Goal: Check status: Check status

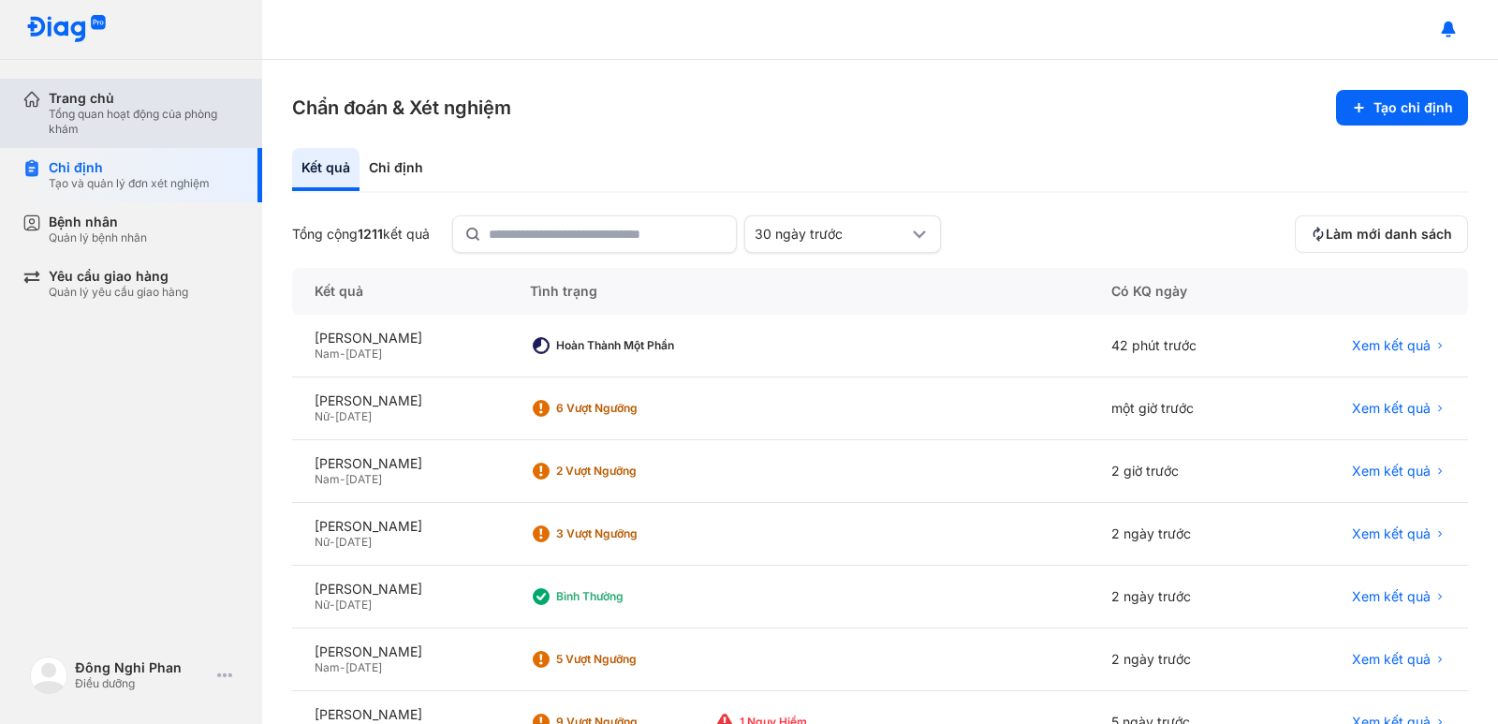
click at [104, 132] on div "Tổng quan hoạt động của phòng khám" at bounding box center [144, 122] width 191 height 30
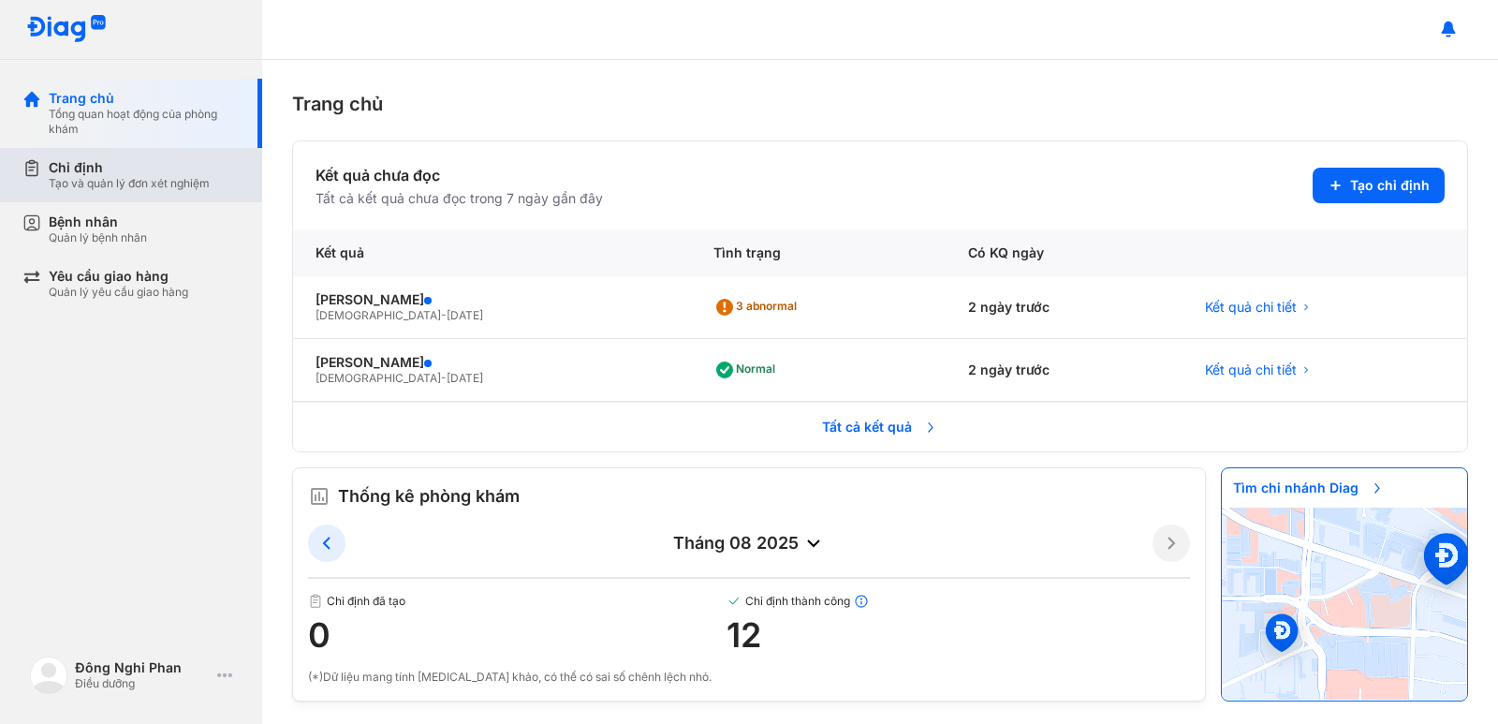
click at [94, 180] on div "Tạo và quản lý đơn xét nghiệm" at bounding box center [129, 183] width 161 height 15
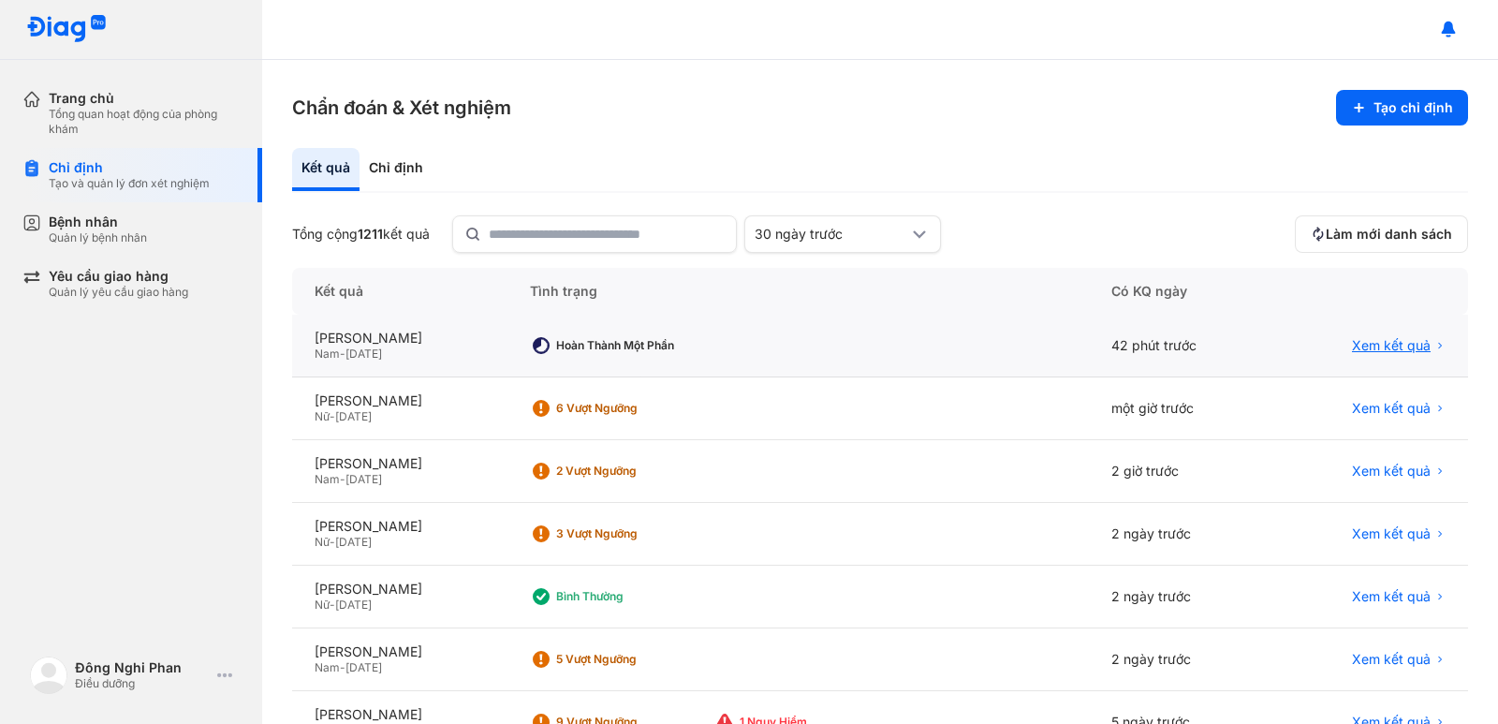
click at [958, 354] on span "Xem kết quả" at bounding box center [1391, 345] width 79 height 17
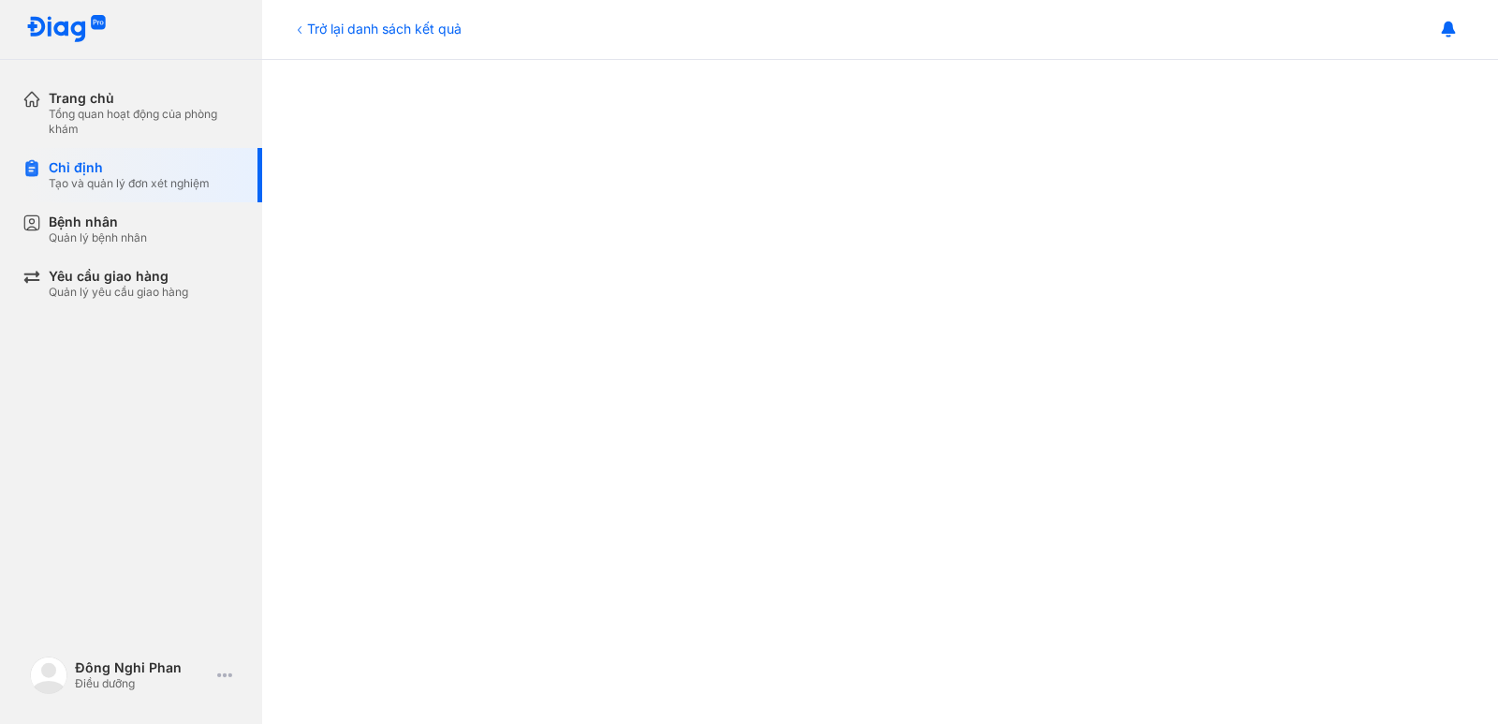
scroll to position [749, 0]
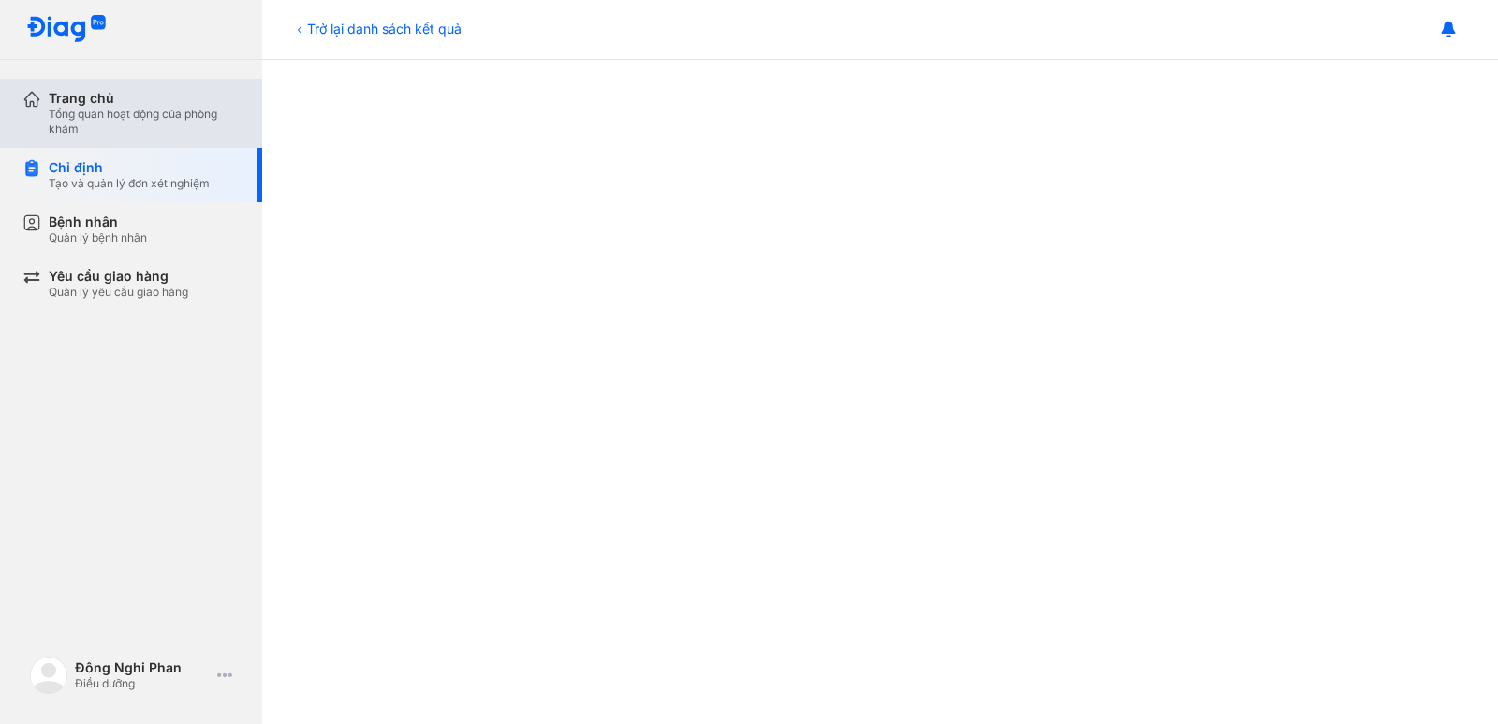
click at [181, 134] on div "Tổng quan hoạt động của phòng khám" at bounding box center [144, 122] width 191 height 30
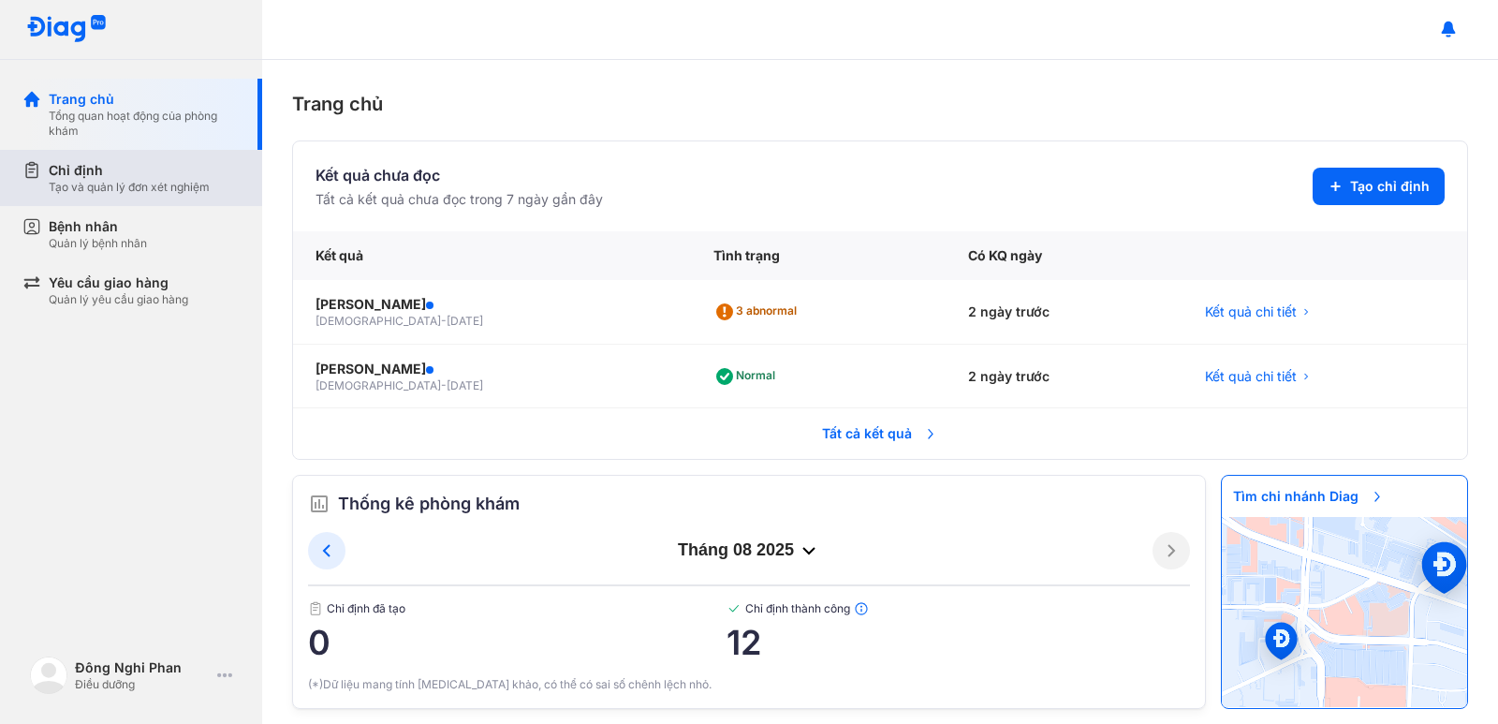
click at [138, 170] on div "Chỉ định" at bounding box center [129, 170] width 161 height 19
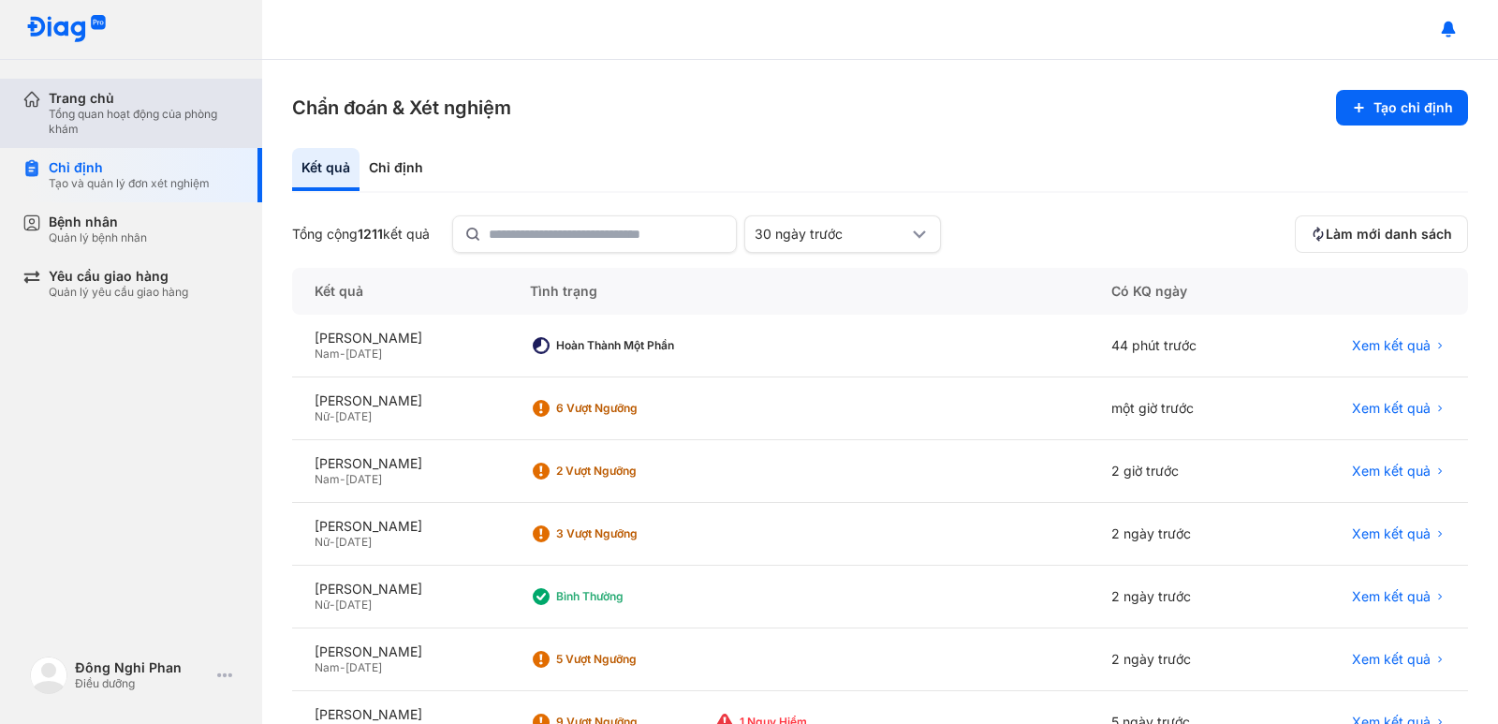
click at [124, 123] on div "Tổng quan hoạt động của phòng khám" at bounding box center [144, 122] width 191 height 30
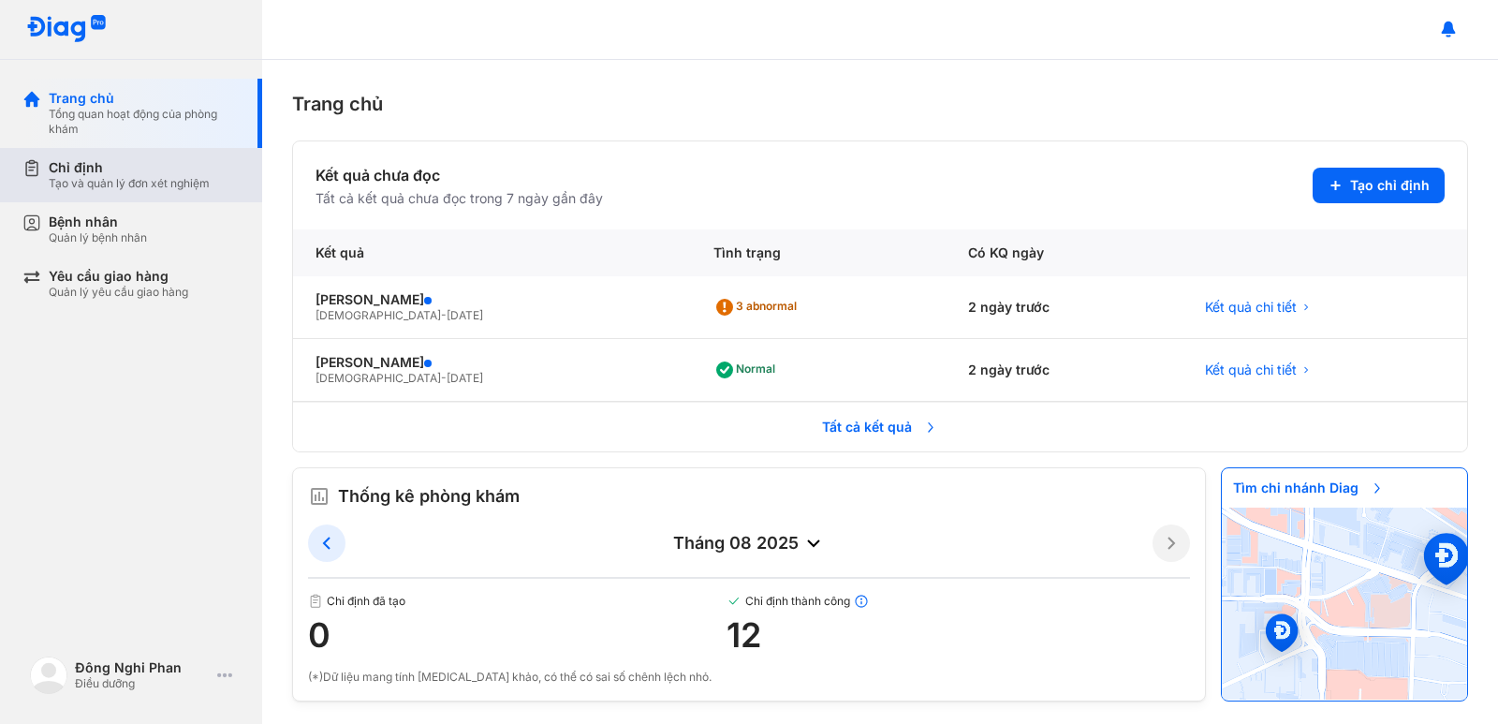
click at [143, 177] on div "Tạo và quản lý đơn xét nghiệm" at bounding box center [129, 183] width 161 height 15
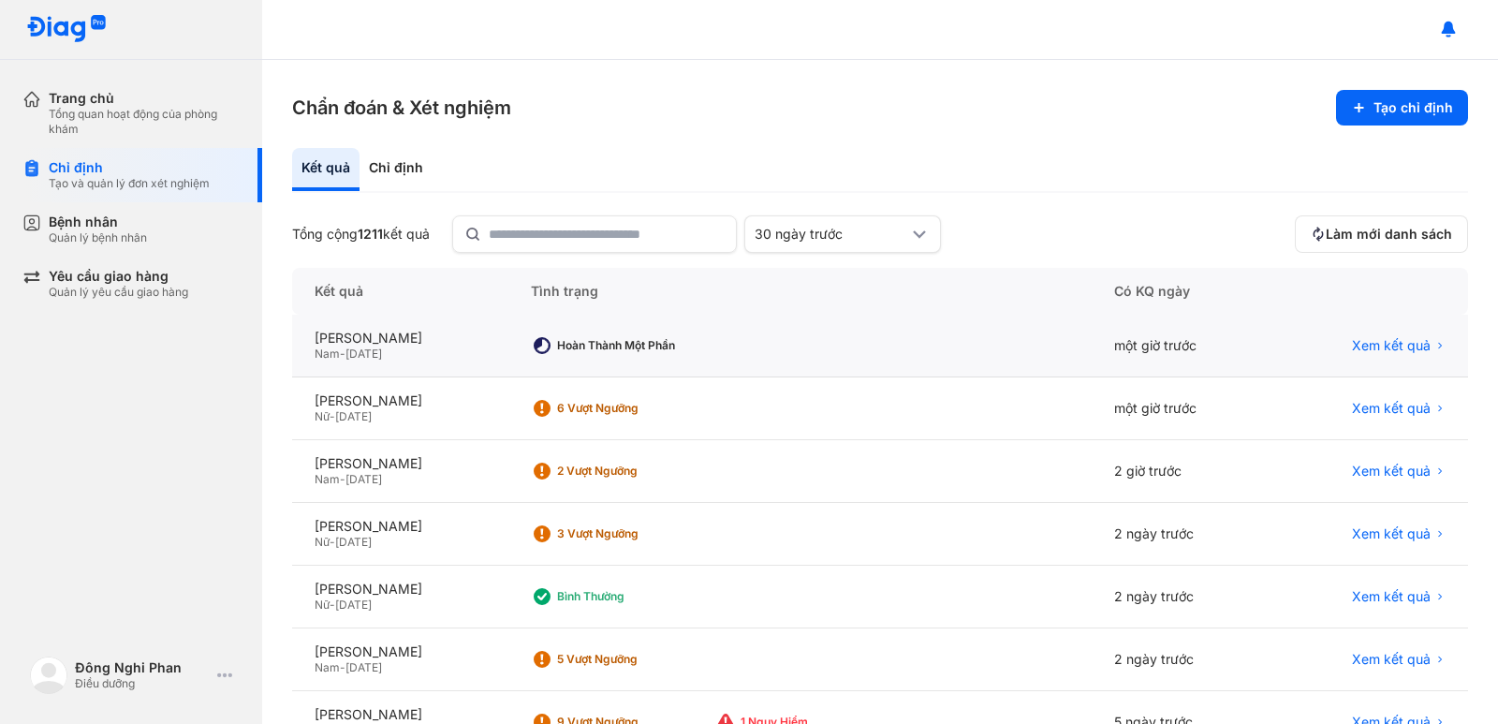
click at [1178, 357] on div "một giờ trước" at bounding box center [1182, 346] width 181 height 63
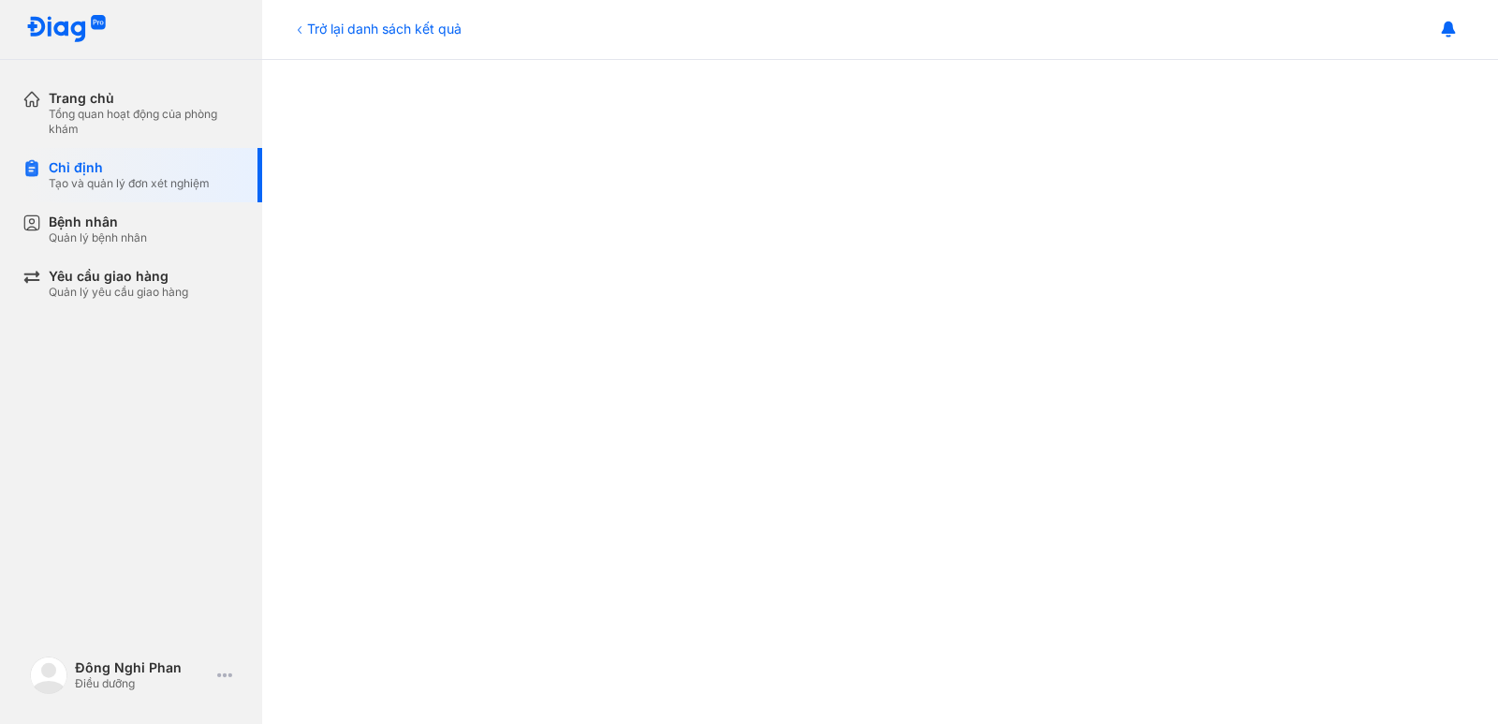
scroll to position [749, 0]
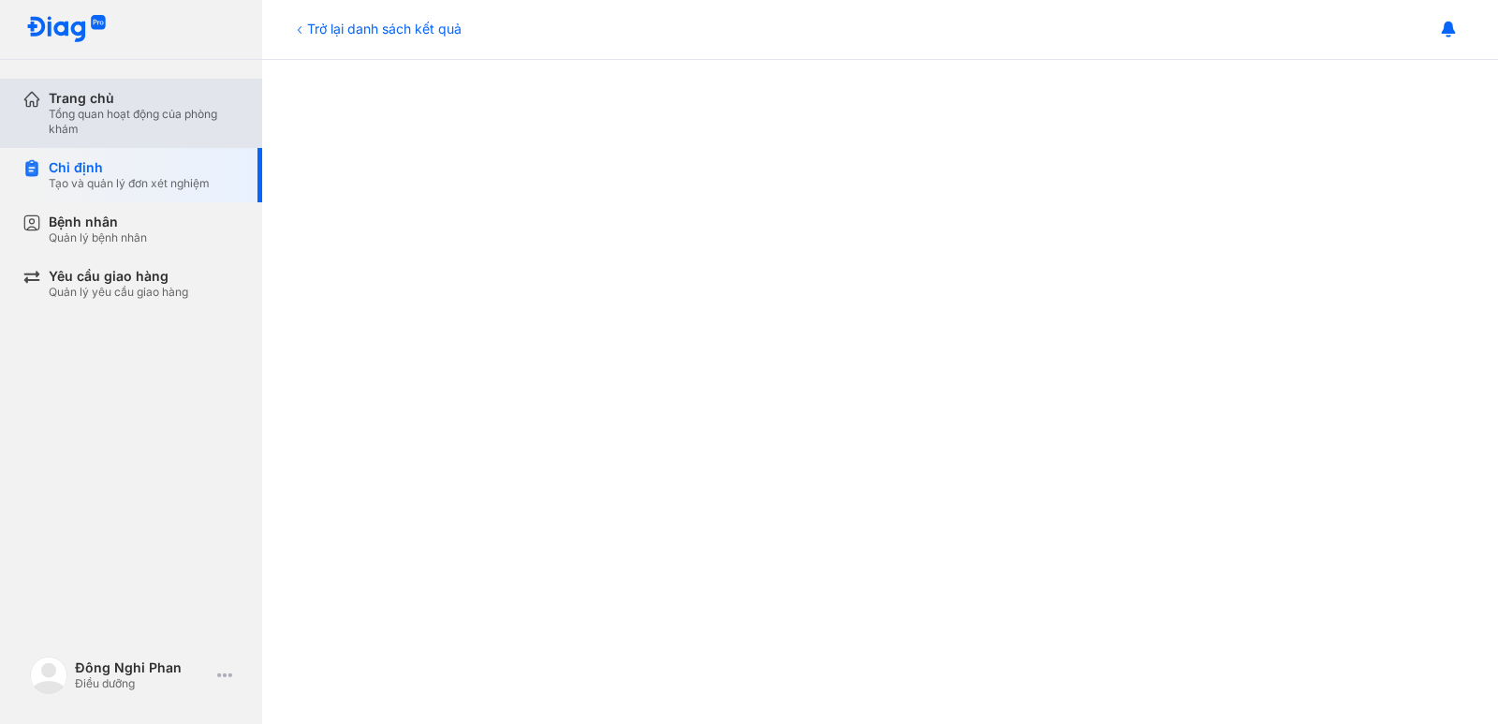
click at [98, 116] on div "Tổng quan hoạt động của phòng khám" at bounding box center [144, 122] width 191 height 30
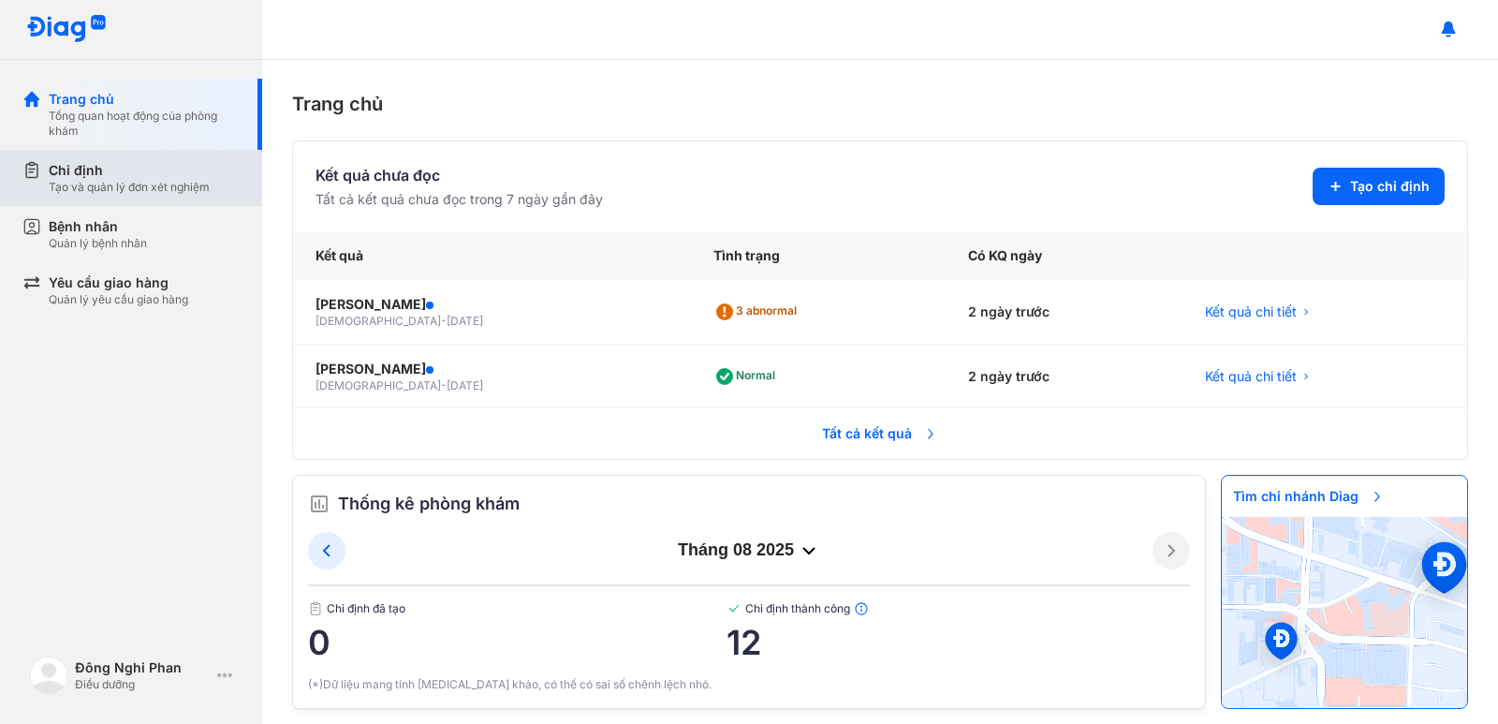
click at [139, 186] on div "Tạo và quản lý đơn xét nghiệm" at bounding box center [129, 187] width 161 height 15
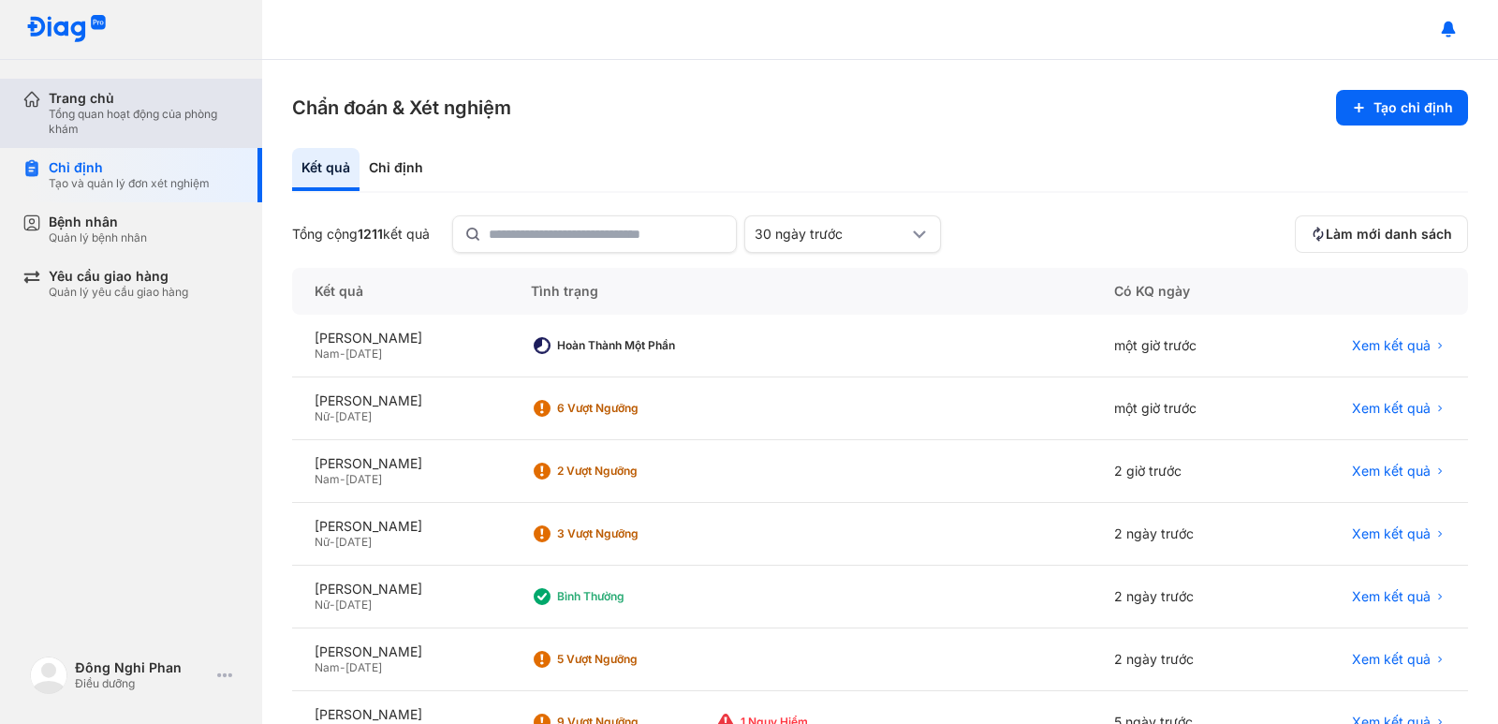
click at [127, 123] on div "Tổng quan hoạt động của phòng khám" at bounding box center [144, 122] width 191 height 30
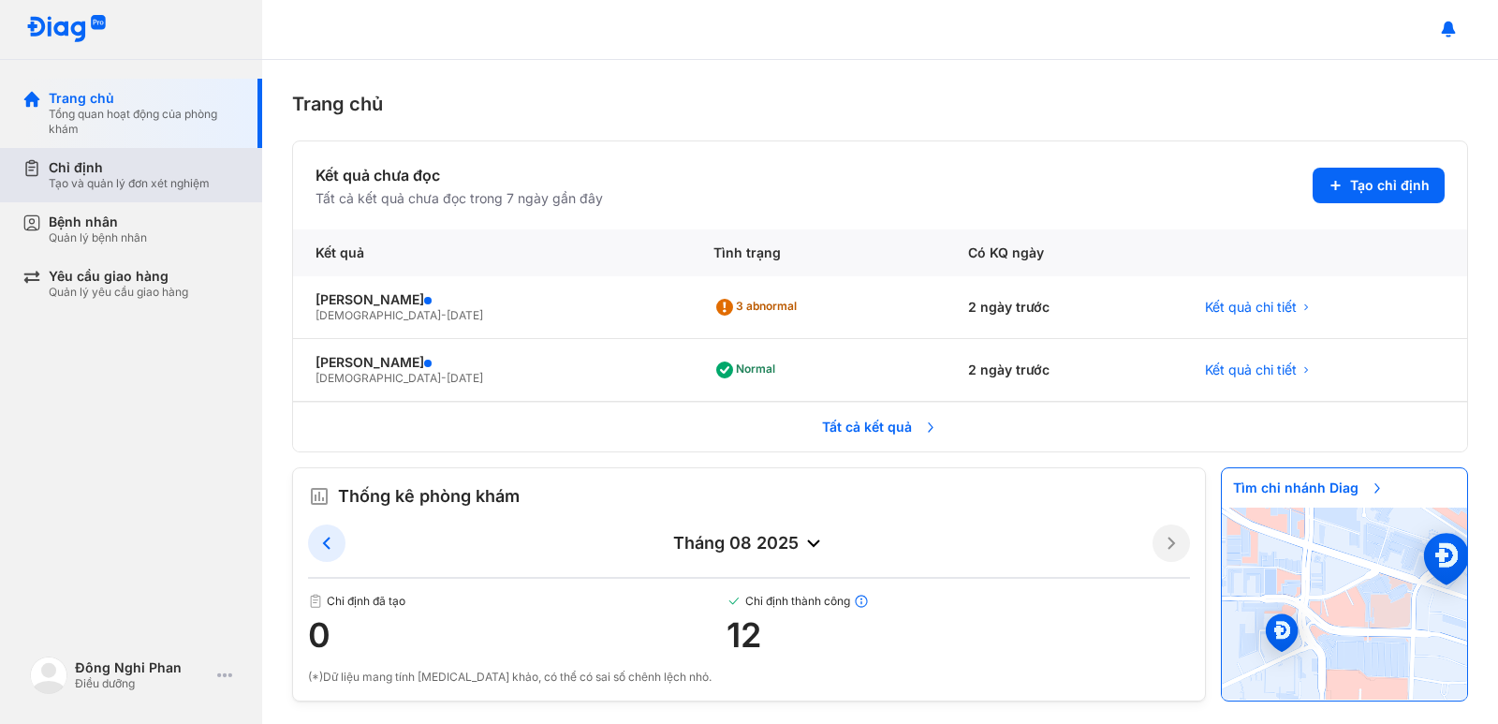
click at [151, 180] on div "Tạo và quản lý đơn xét nghiệm" at bounding box center [129, 183] width 161 height 15
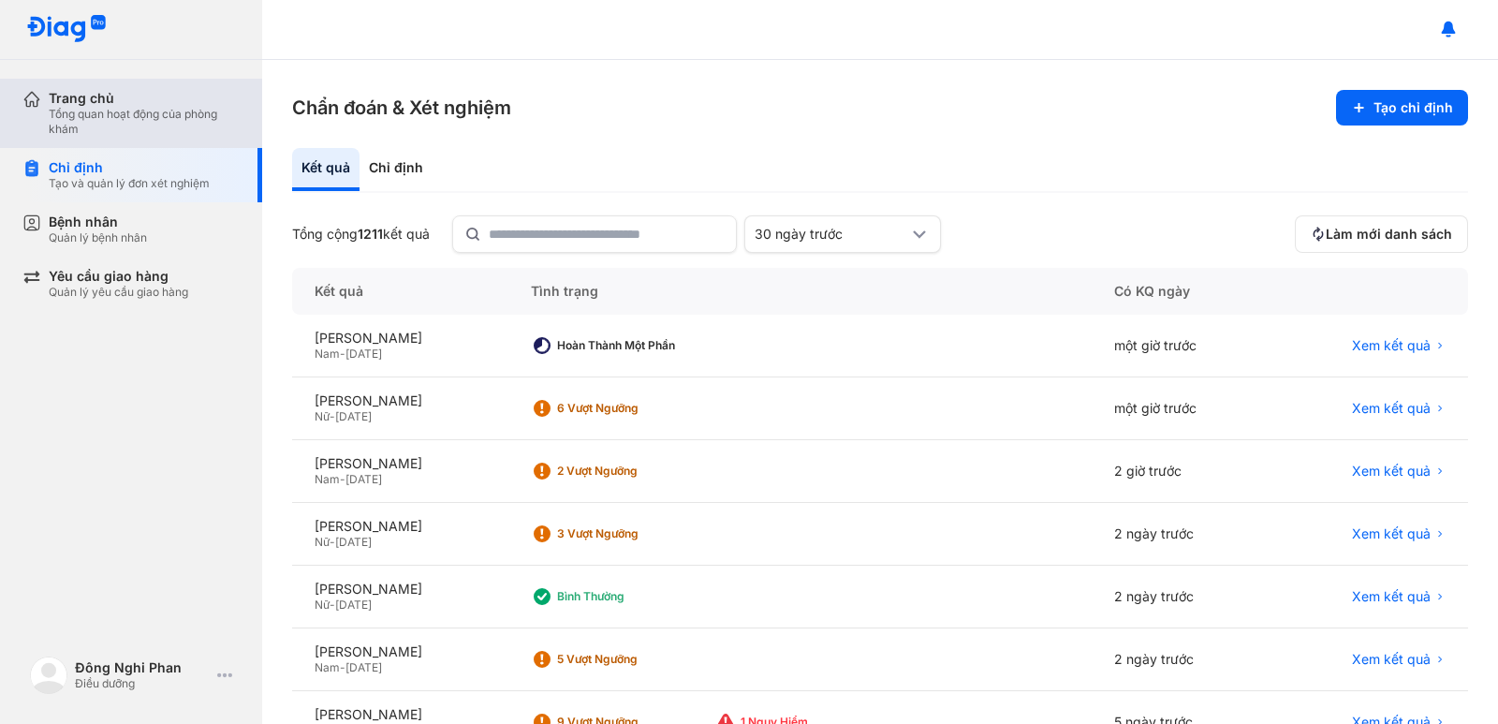
click at [76, 104] on div "Trang chủ" at bounding box center [144, 98] width 191 height 17
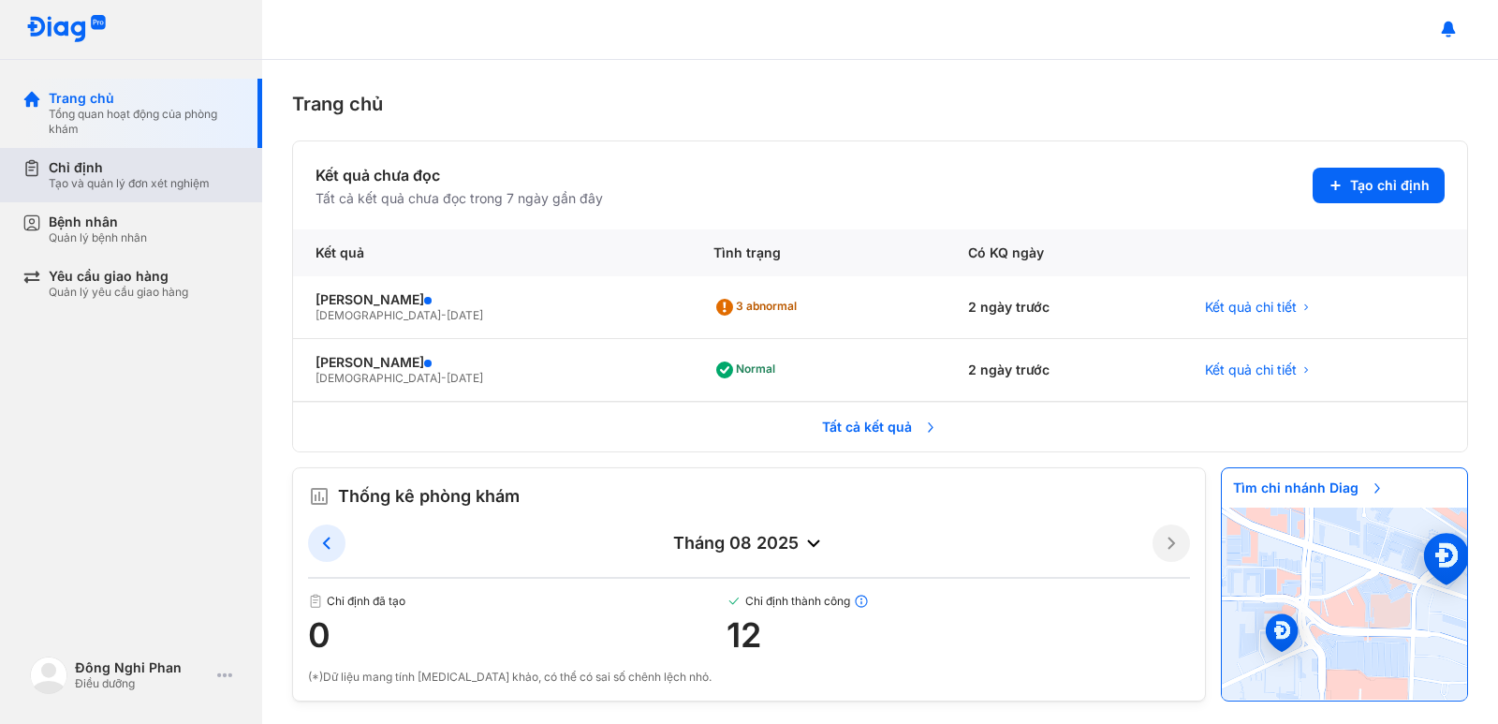
click at [108, 183] on div "Tạo và quản lý đơn xét nghiệm" at bounding box center [129, 183] width 161 height 15
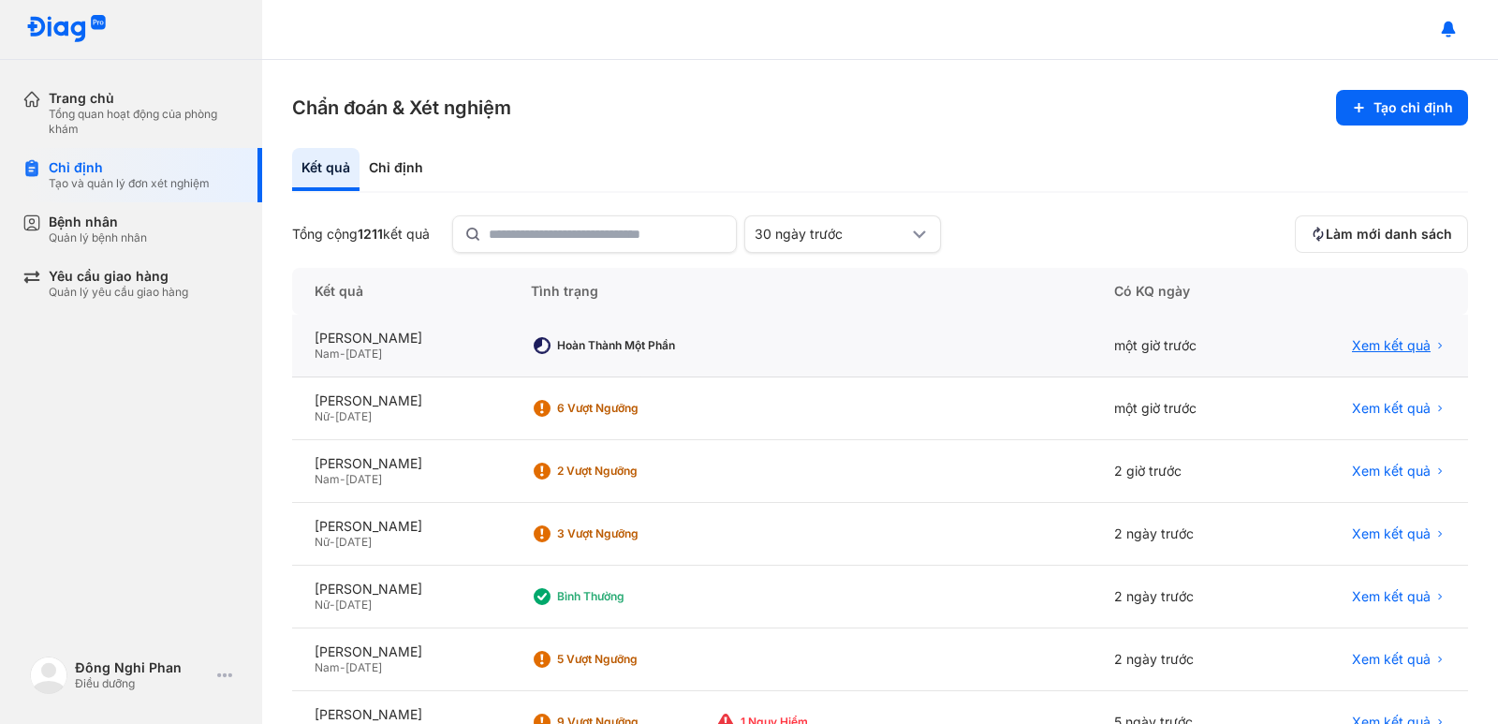
click at [1379, 347] on span "Xem kết quả" at bounding box center [1391, 345] width 79 height 17
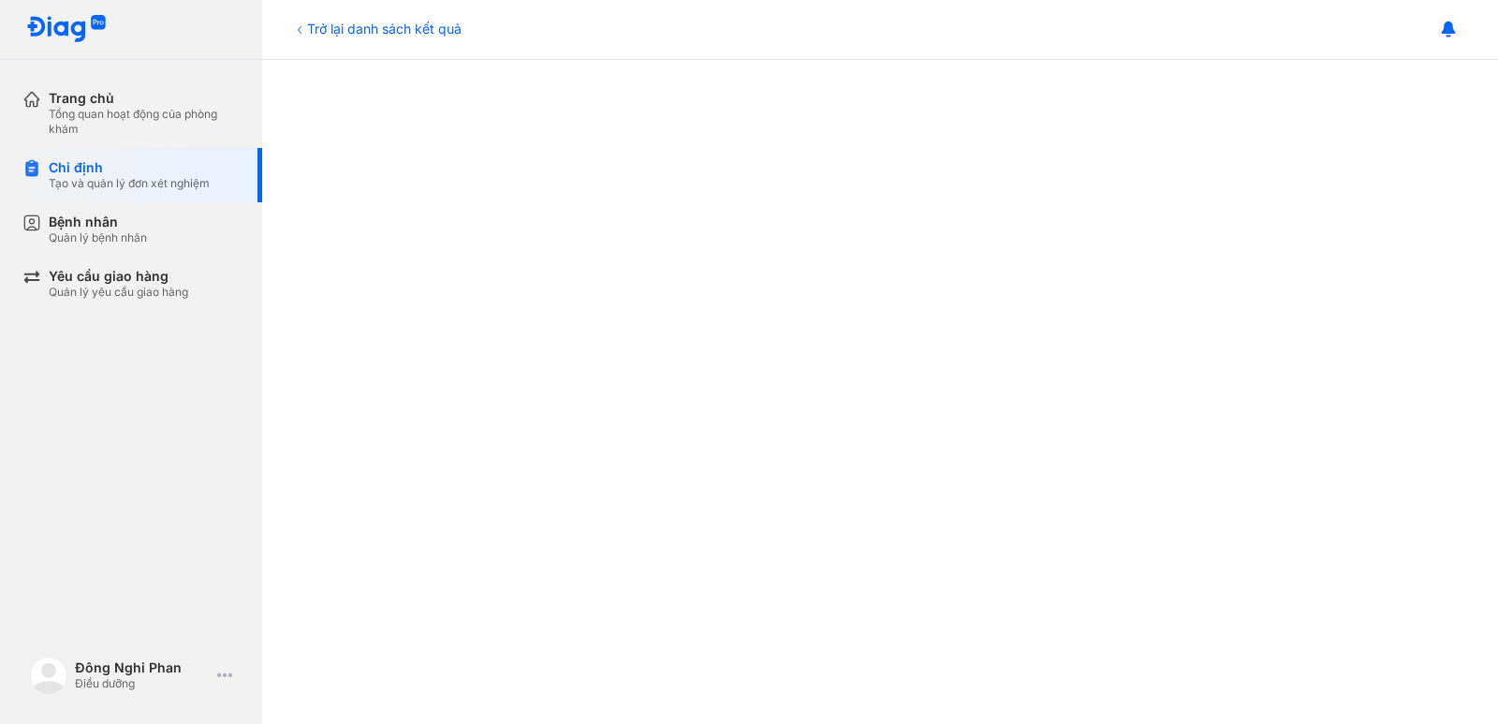
scroll to position [749, 0]
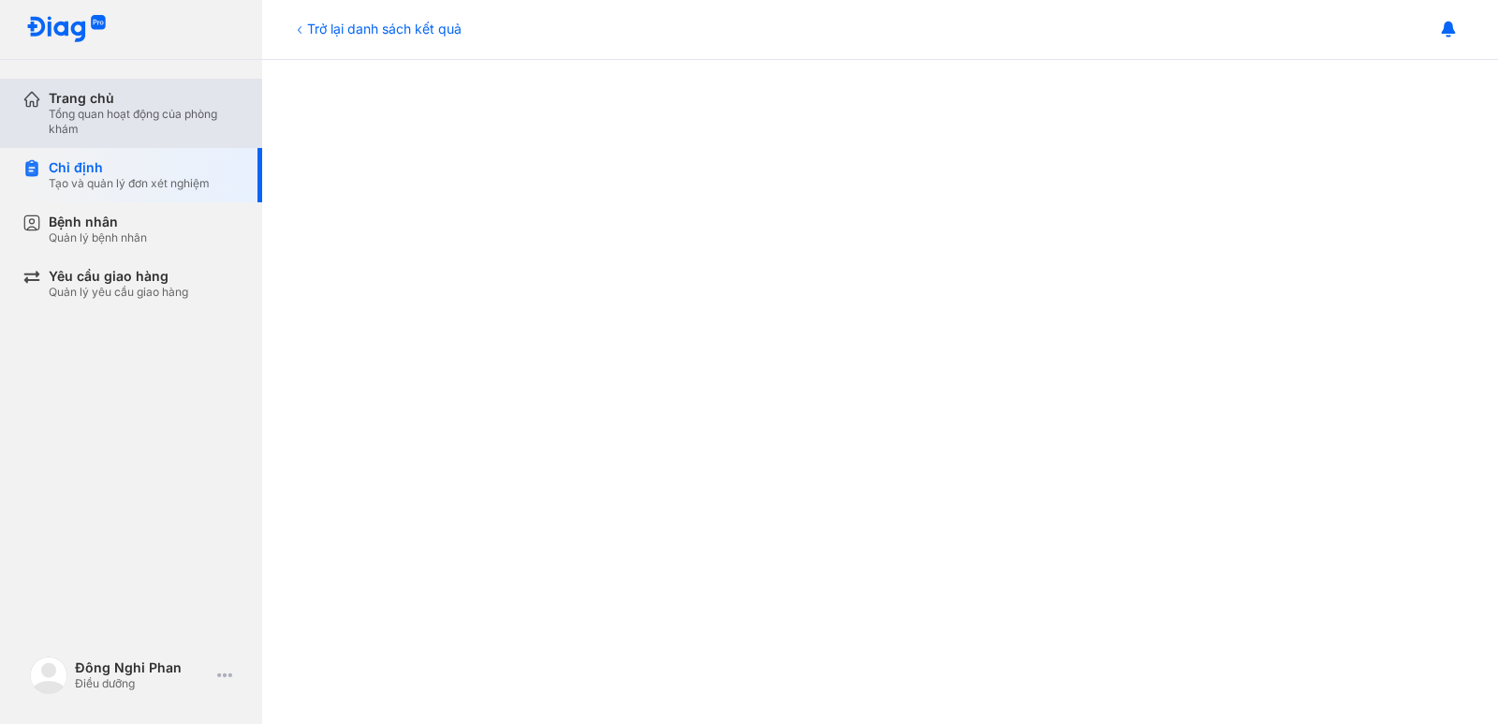
click at [82, 106] on div "Trang chủ" at bounding box center [144, 98] width 191 height 17
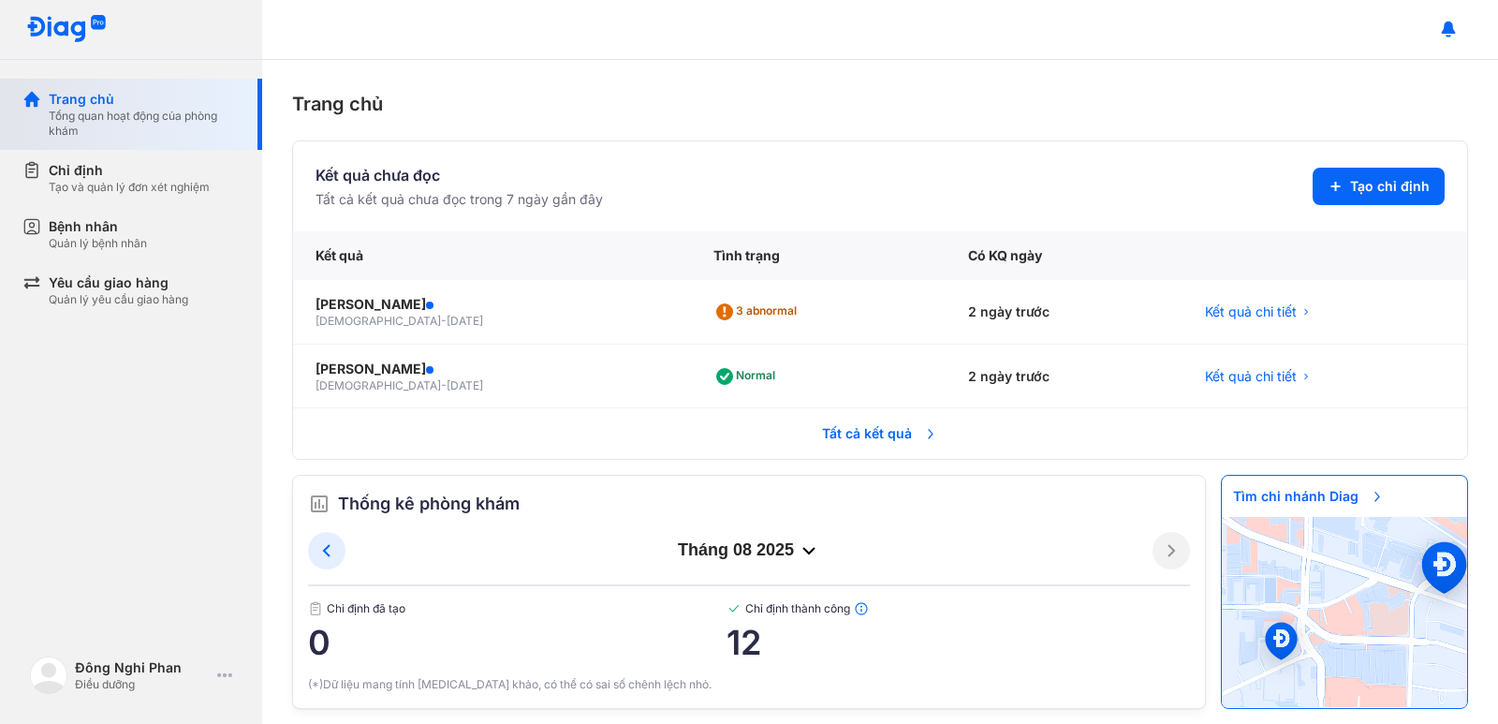
click at [188, 81] on div "Trang chủ Tổng quan hoạt động của phòng khám" at bounding box center [142, 114] width 240 height 71
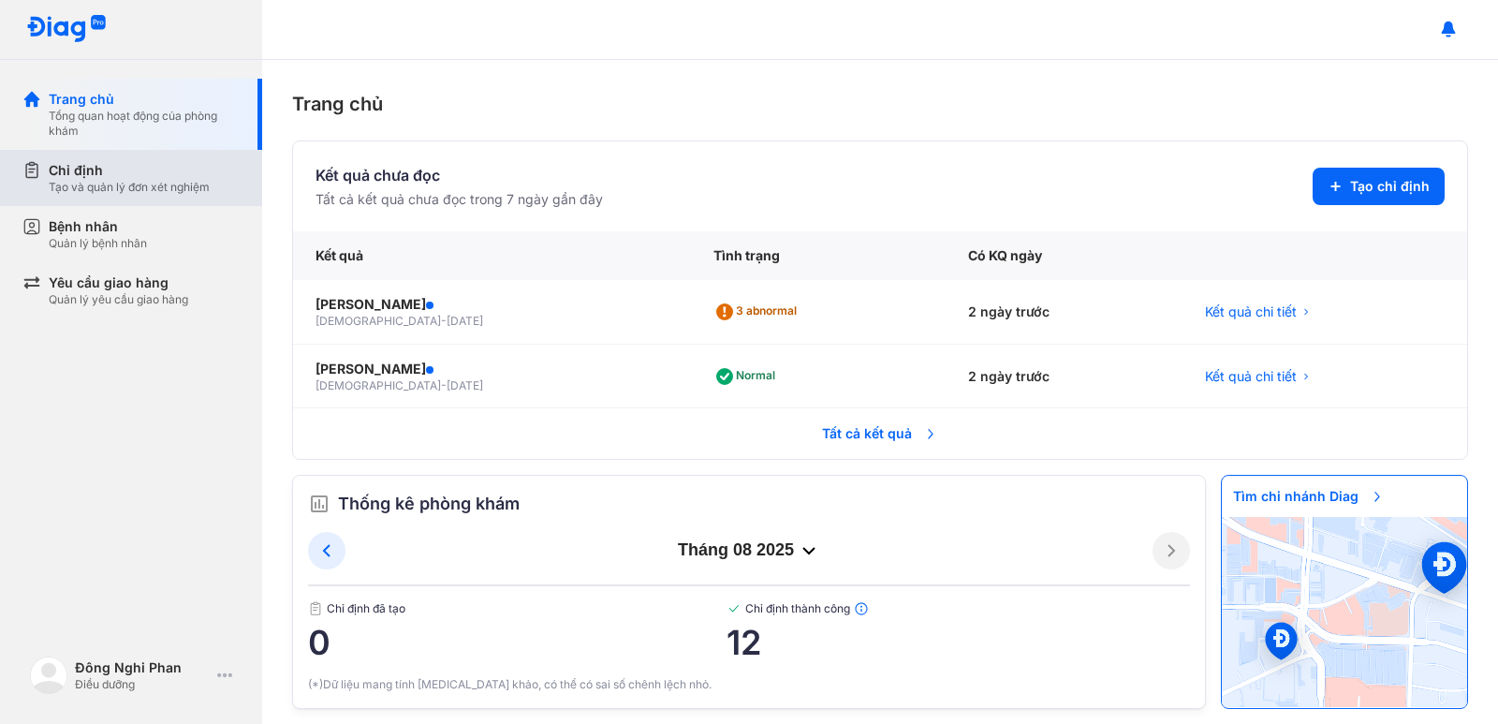
click at [174, 193] on div "Tạo và quản lý đơn xét nghiệm" at bounding box center [129, 187] width 161 height 15
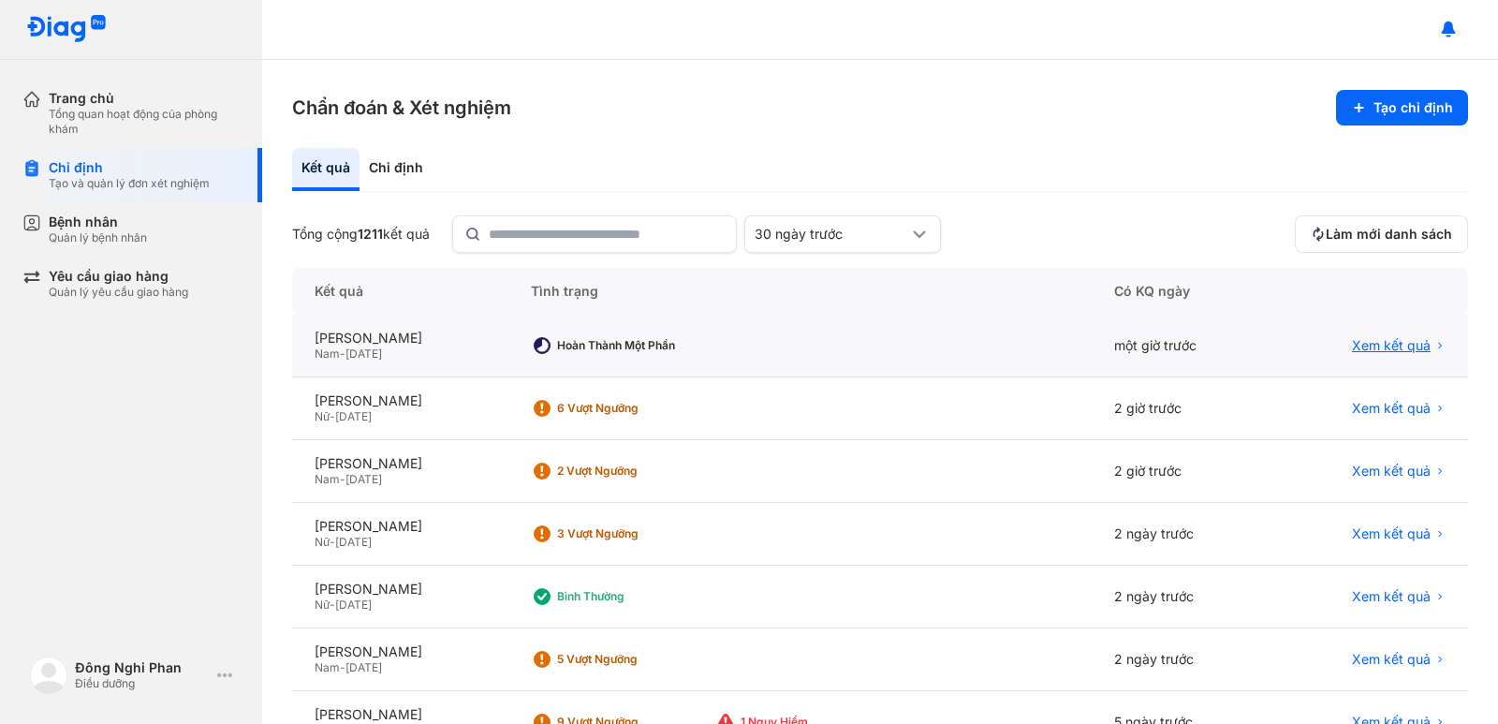
click at [1365, 344] on span "Xem kết quả" at bounding box center [1391, 345] width 79 height 17
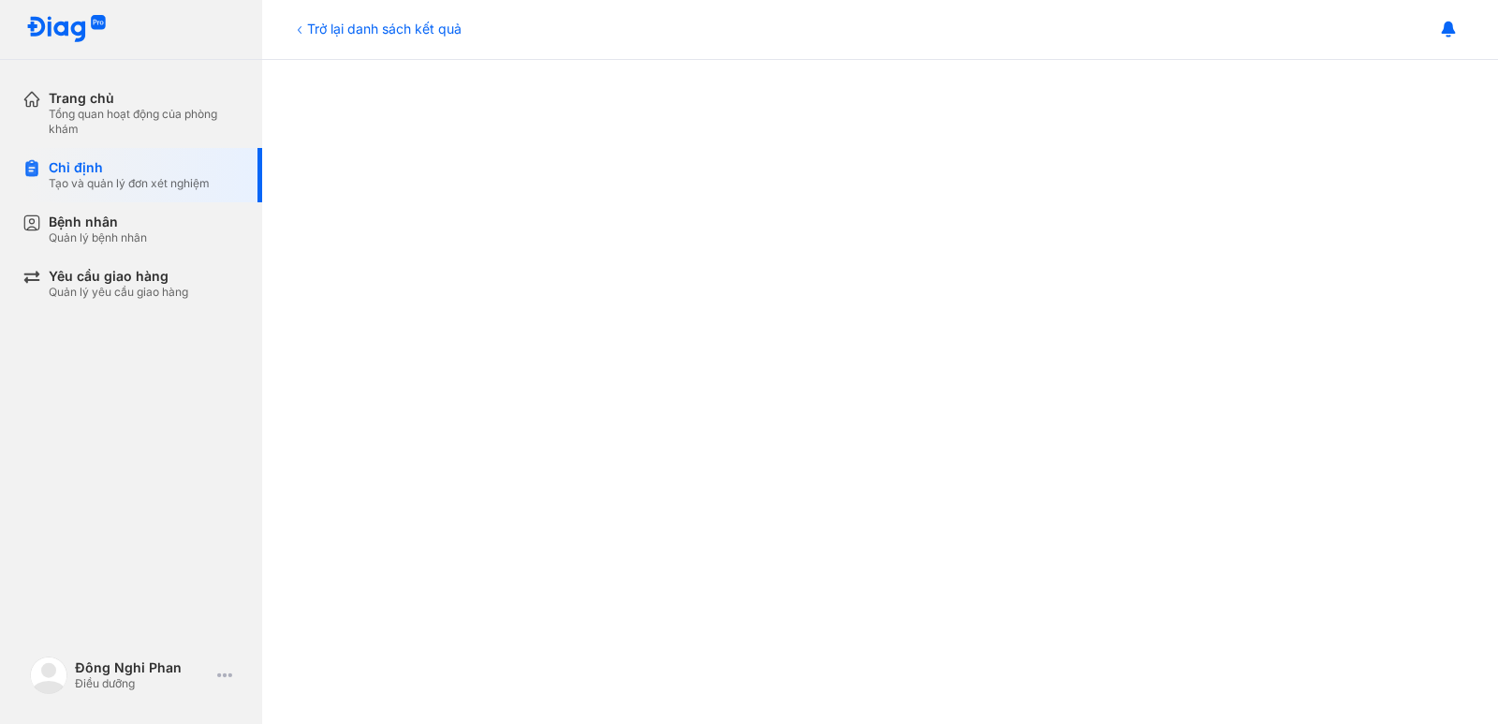
scroll to position [537, 0]
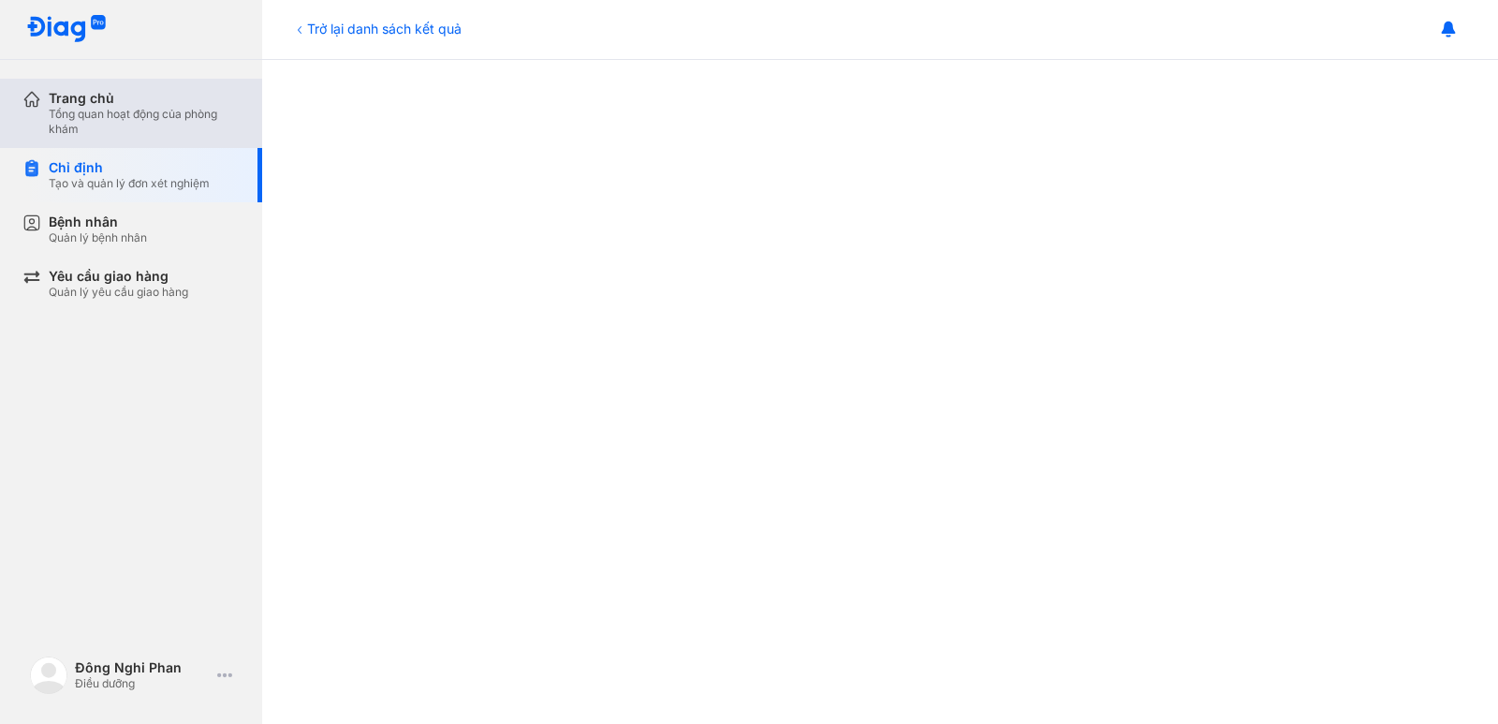
click at [214, 133] on div "Tổng quan hoạt động của phòng khám" at bounding box center [144, 122] width 191 height 30
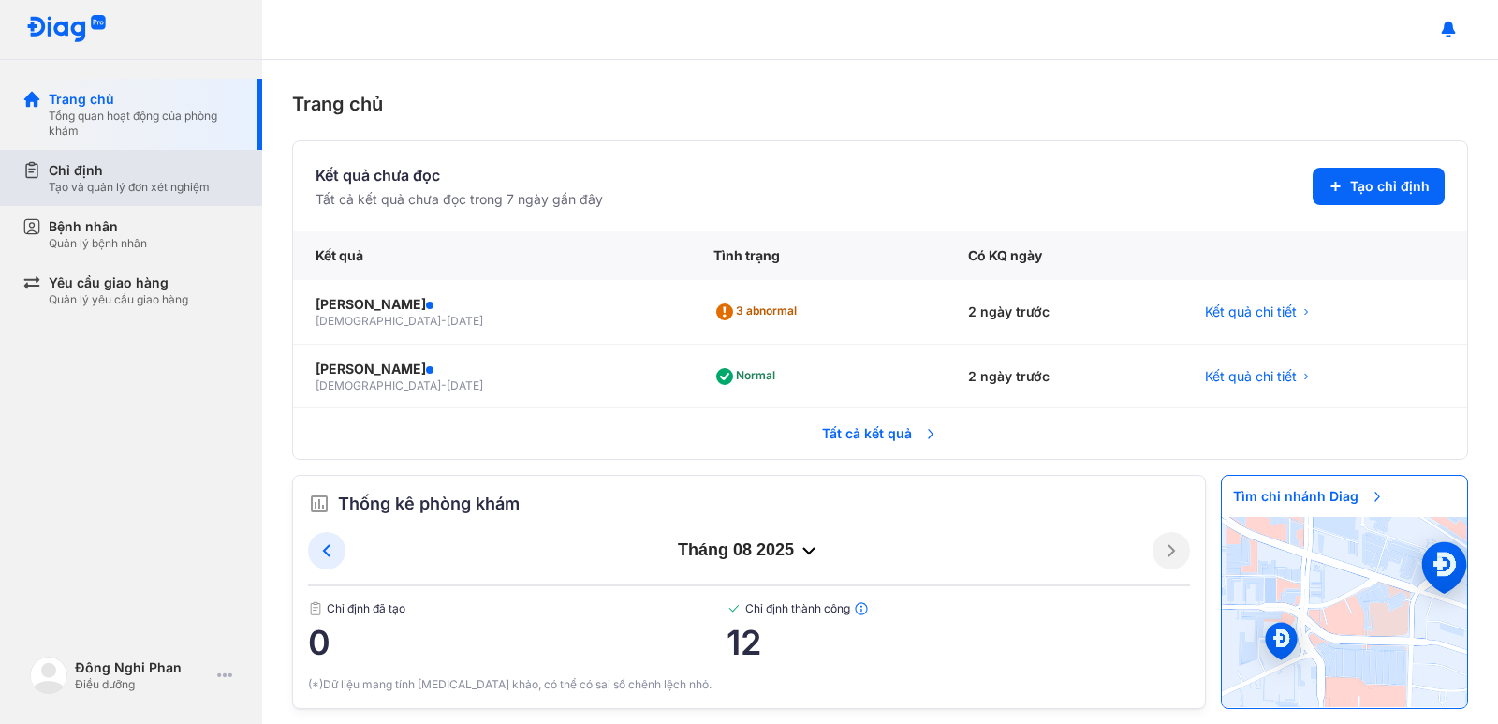
click at [137, 195] on div "Chỉ định Tạo và quản lý đơn xét nghiệm" at bounding box center [142, 178] width 240 height 56
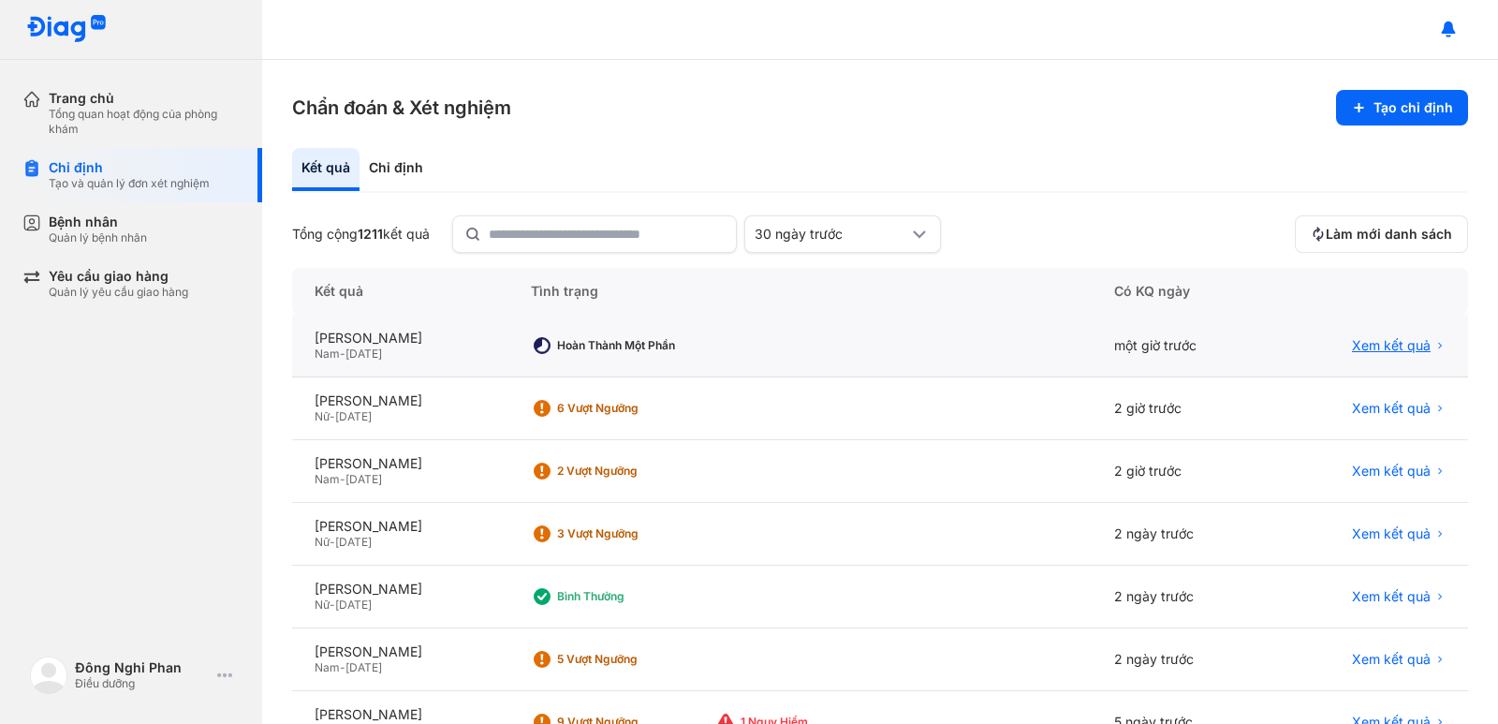
click at [1375, 348] on span "Xem kết quả" at bounding box center [1391, 345] width 79 height 17
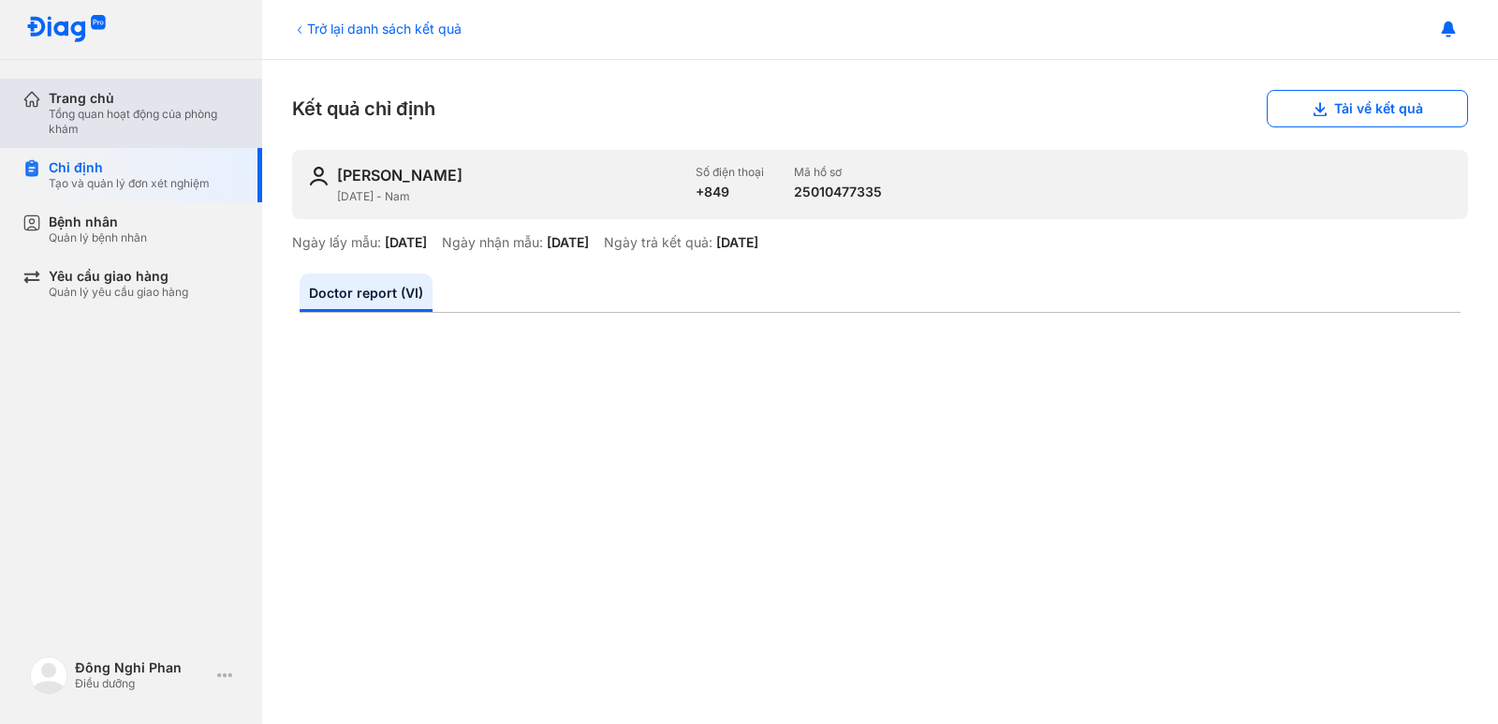
click at [168, 132] on div "Tổng quan hoạt động của phòng khám" at bounding box center [144, 122] width 191 height 30
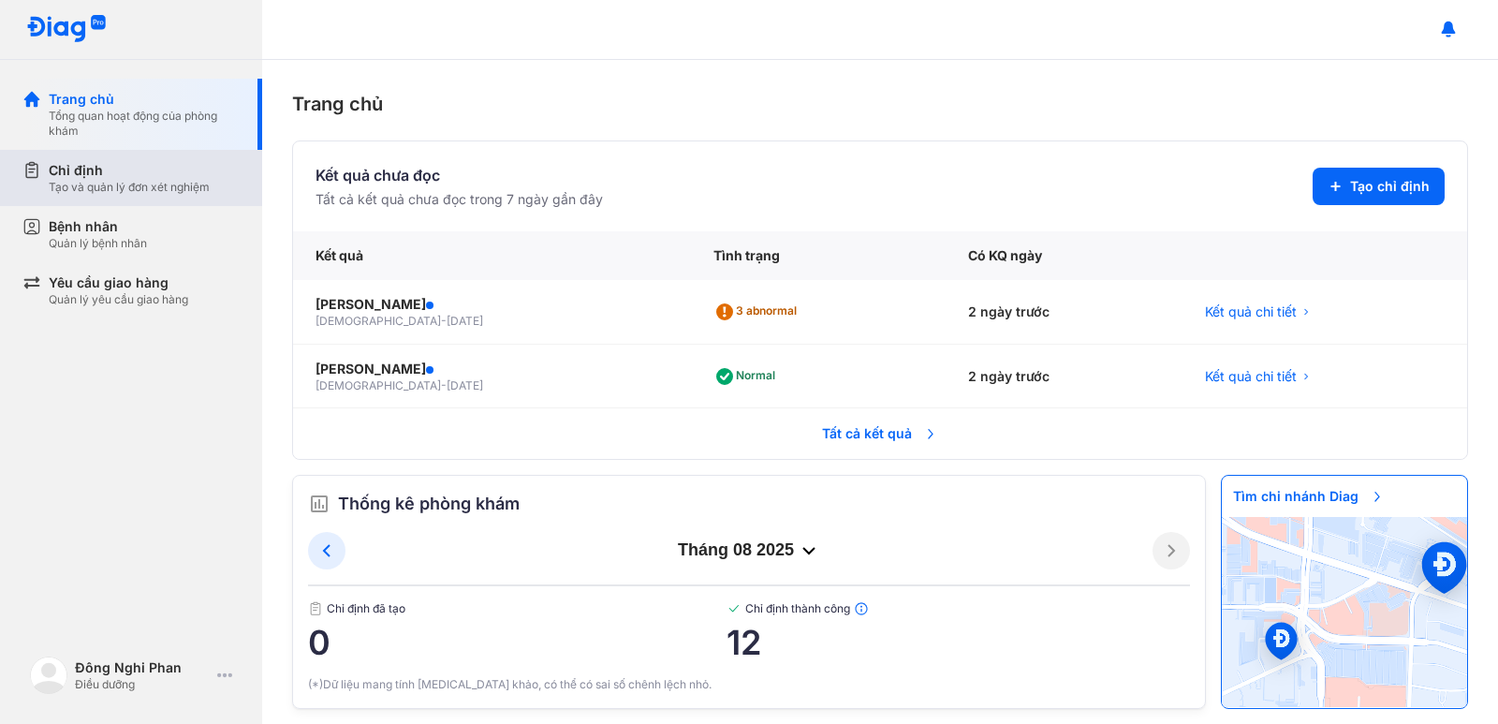
click at [142, 186] on div "Tạo và quản lý đơn xét nghiệm" at bounding box center [129, 187] width 161 height 15
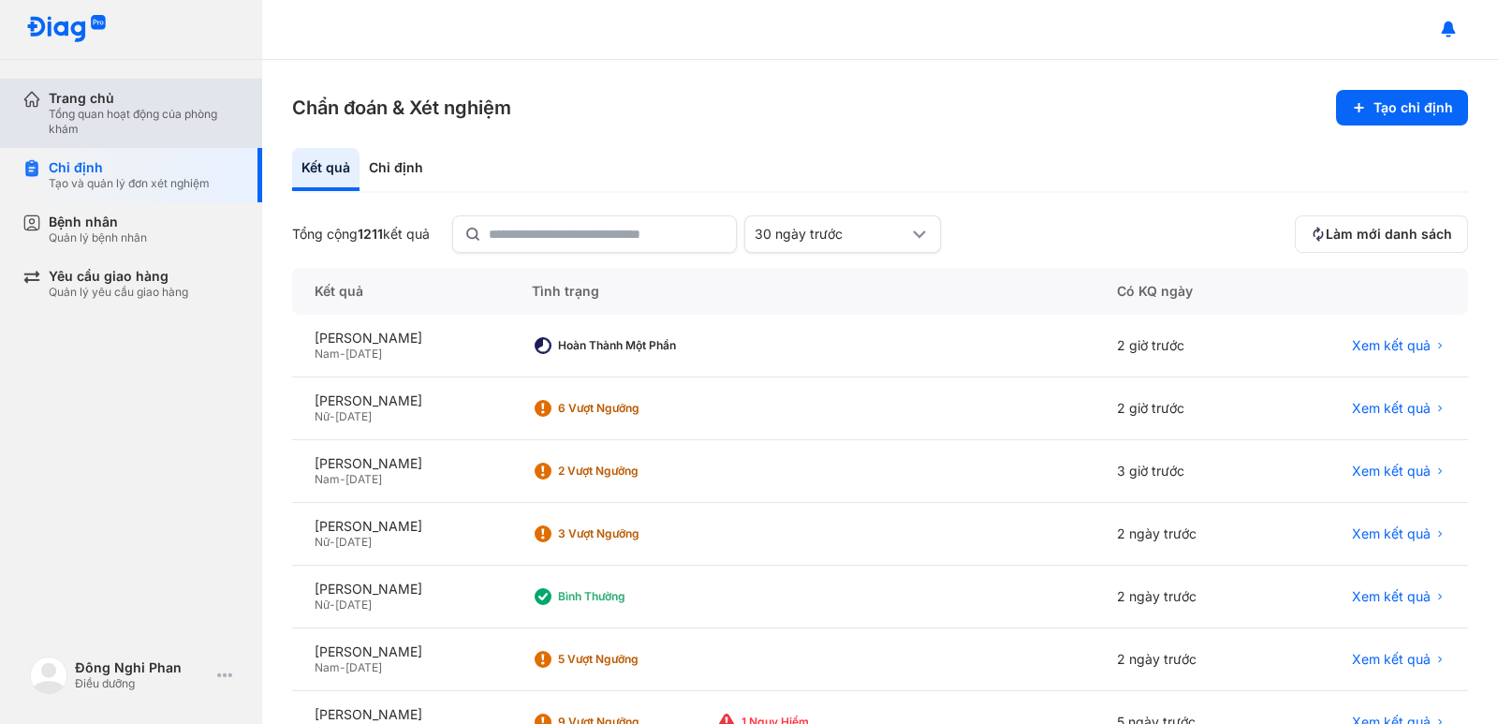
click at [155, 122] on div "Tổng quan hoạt động của phòng khám" at bounding box center [144, 122] width 191 height 30
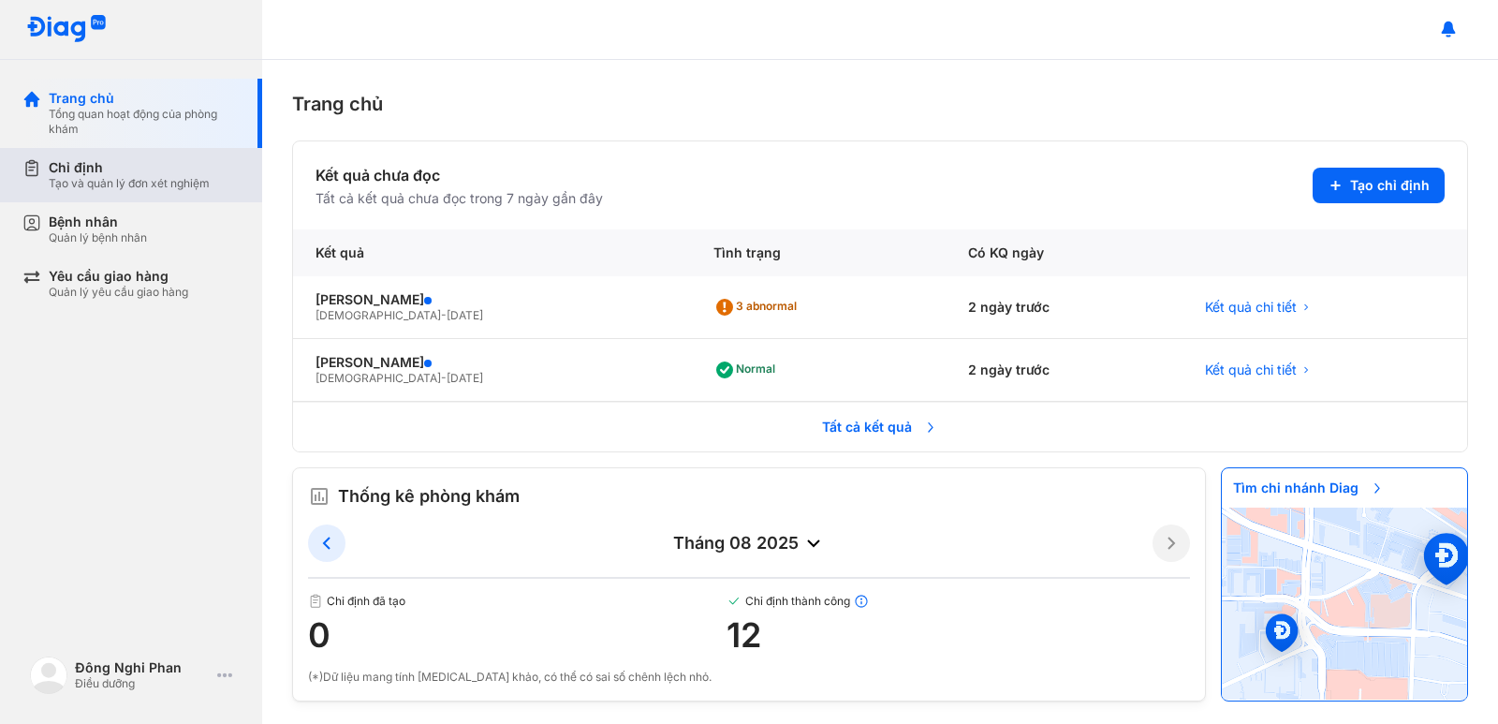
click at [147, 174] on div "Chỉ định" at bounding box center [129, 167] width 161 height 17
